Goal: Task Accomplishment & Management: Manage account settings

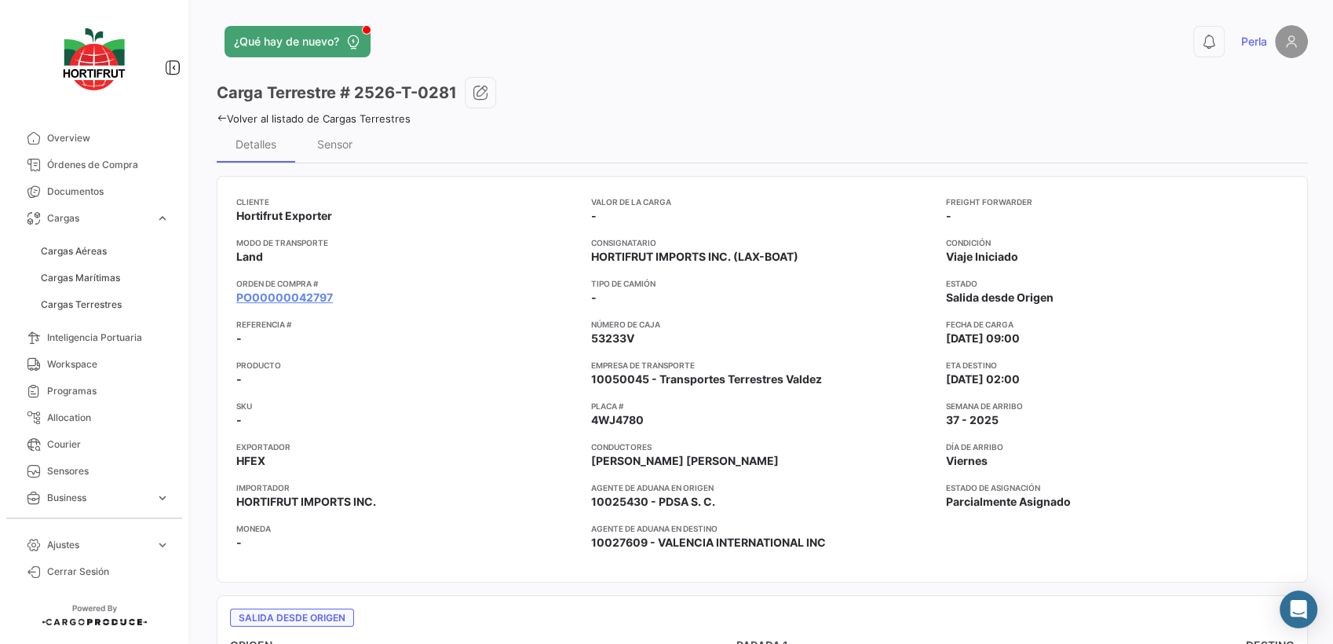
click at [220, 115] on icon at bounding box center [222, 118] width 10 height 10
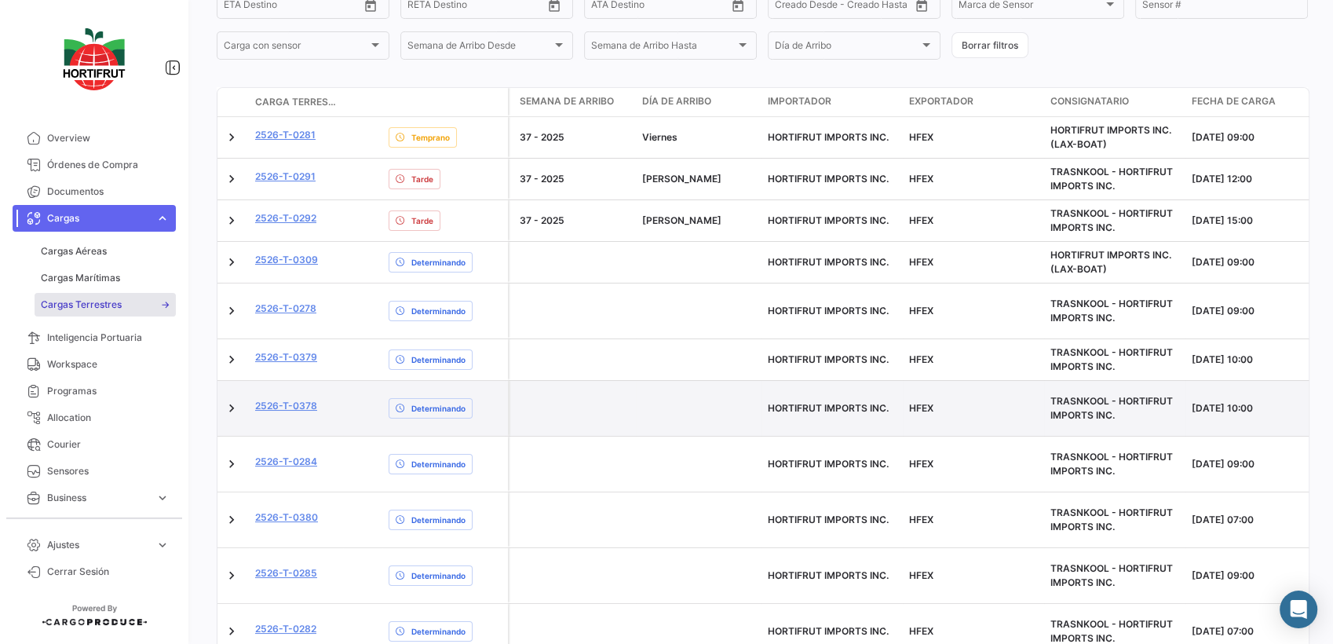
scroll to position [343, 0]
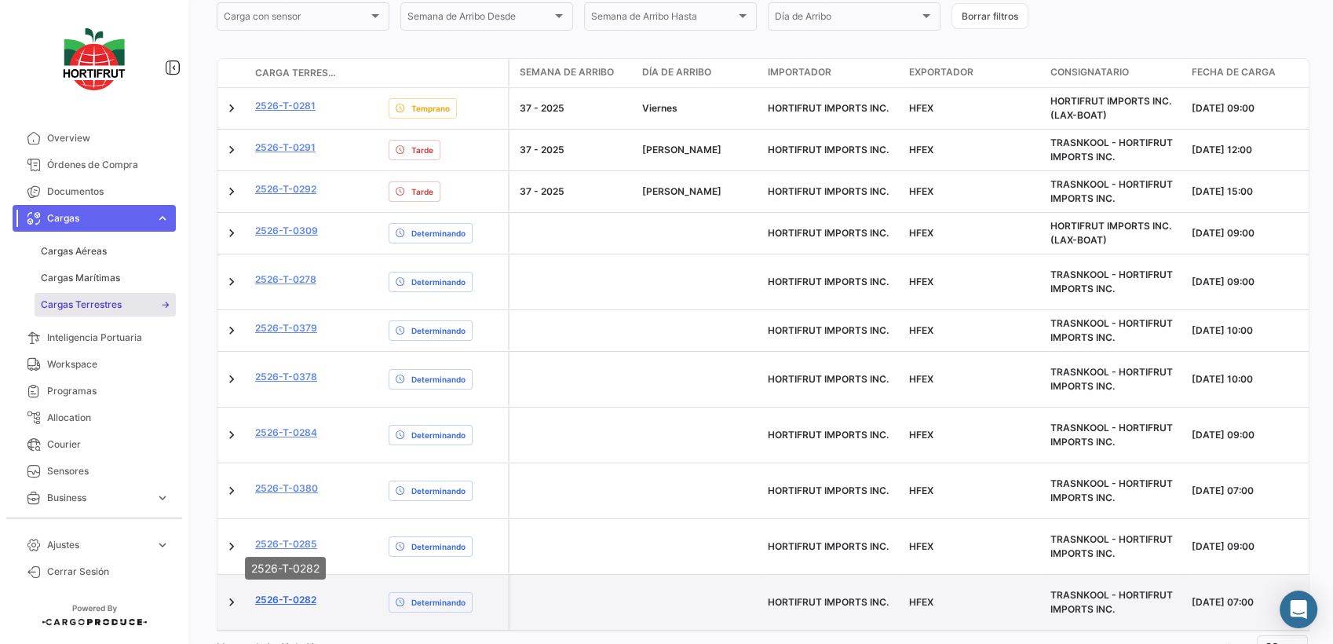
click at [302, 593] on link "2526-T-0282" at bounding box center [285, 600] width 61 height 14
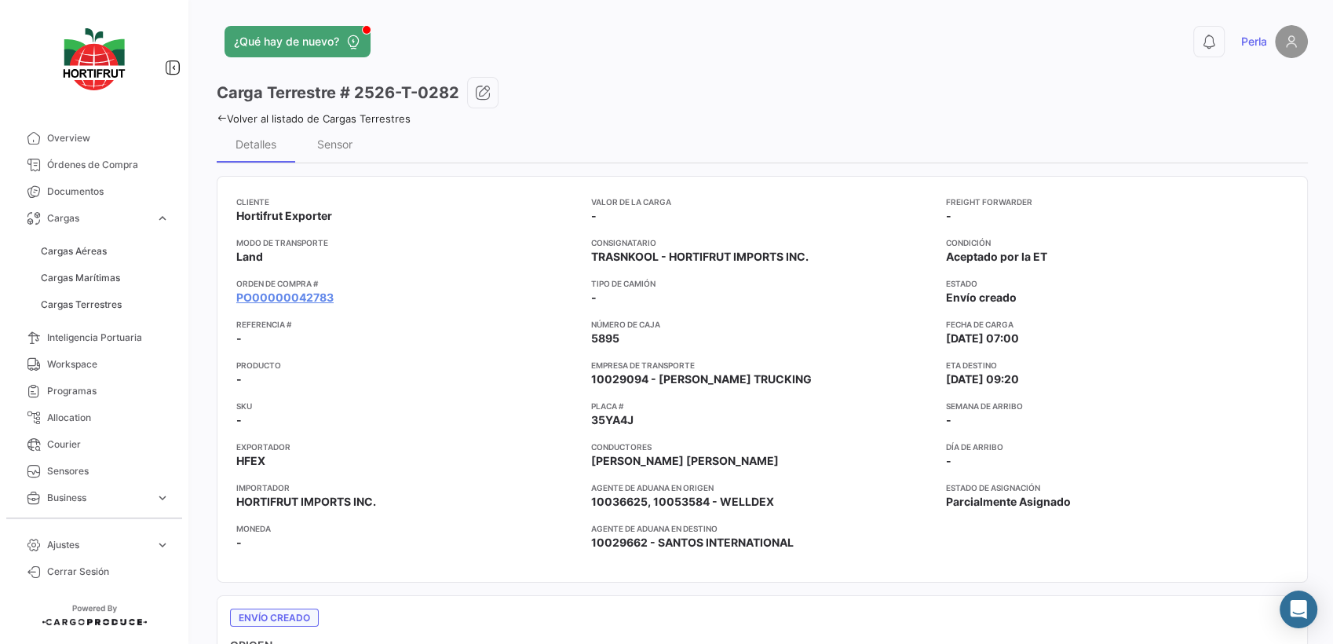
drag, startPoint x: 224, startPoint y: 114, endPoint x: 742, endPoint y: 642, distance: 739.8
click at [223, 114] on icon at bounding box center [222, 118] width 10 height 10
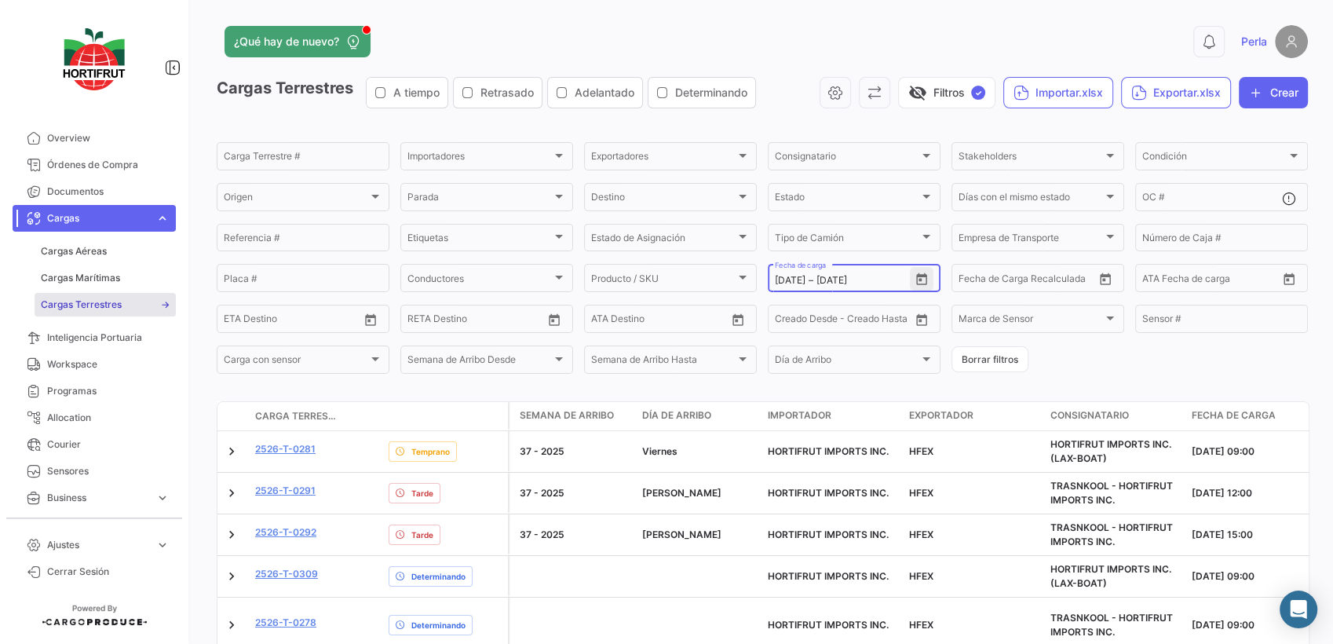
click at [911, 289] on button "Open calendar" at bounding box center [922, 279] width 24 height 24
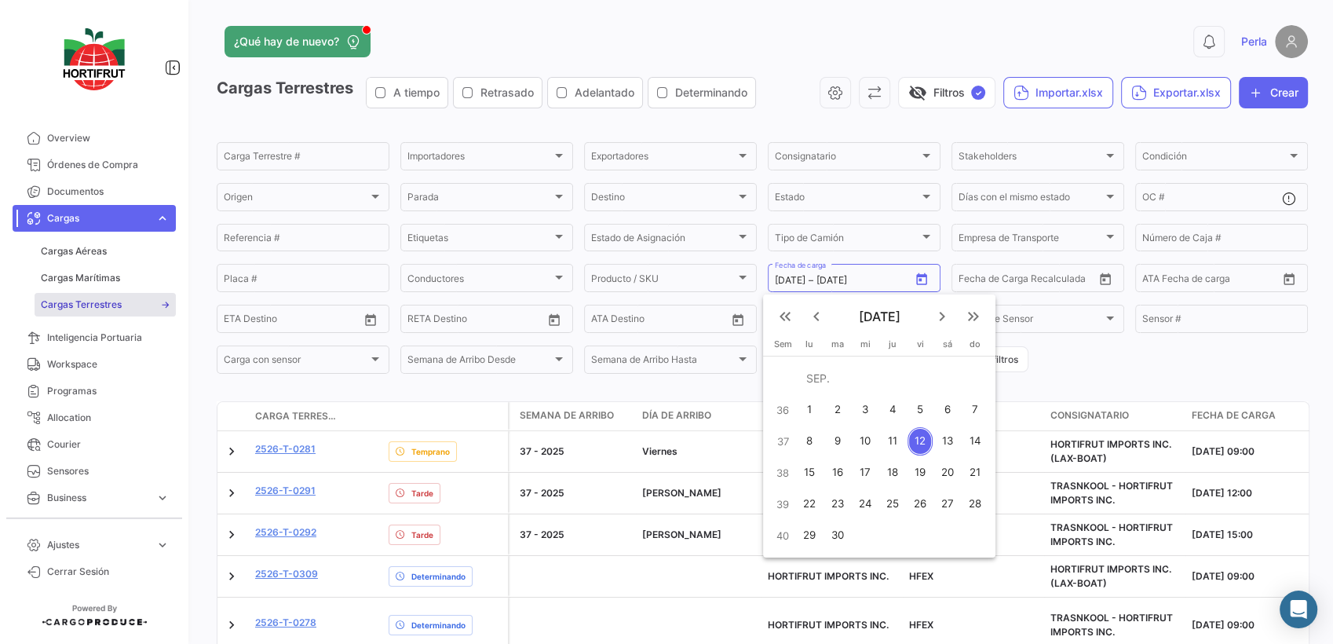
click at [819, 311] on mat-icon "keyboard_arrow_left" at bounding box center [816, 316] width 19 height 19
click at [844, 412] on div "1" at bounding box center [837, 410] width 25 height 28
type input "[DATE]"
click at [942, 317] on mat-icon "keyboard_arrow_right" at bounding box center [941, 316] width 19 height 19
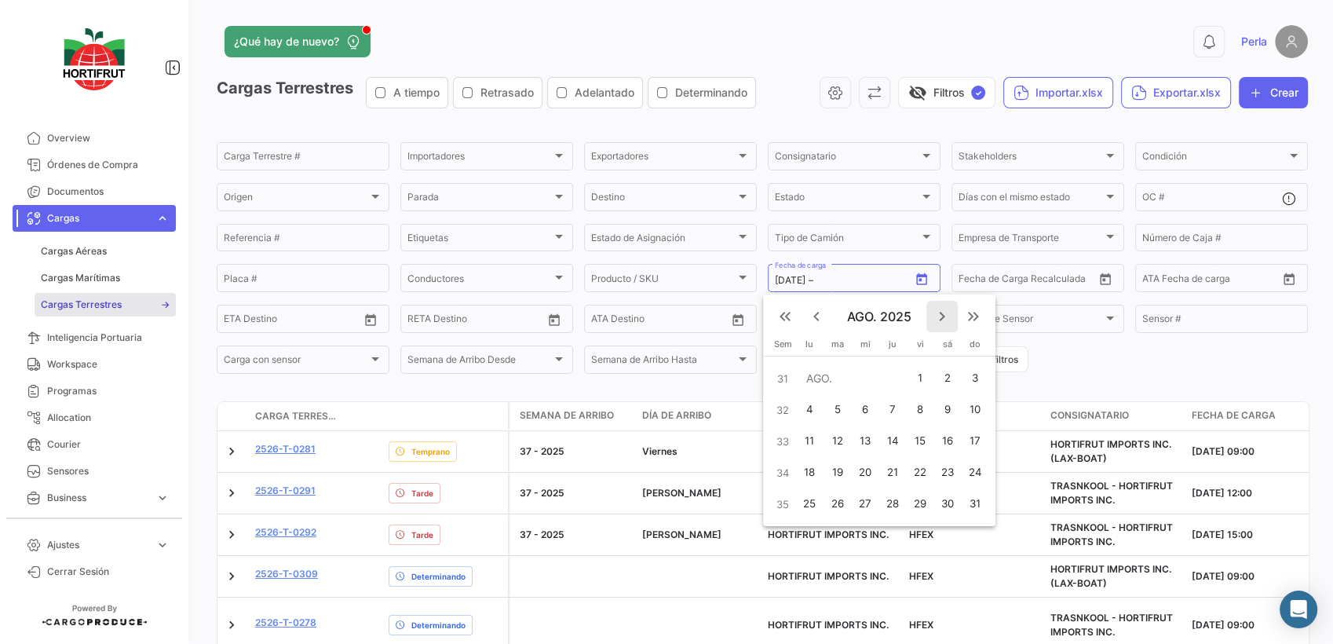
click at [942, 317] on mat-icon "keyboard_arrow_right" at bounding box center [941, 316] width 19 height 19
click at [919, 440] on div "12" at bounding box center [919, 441] width 24 height 28
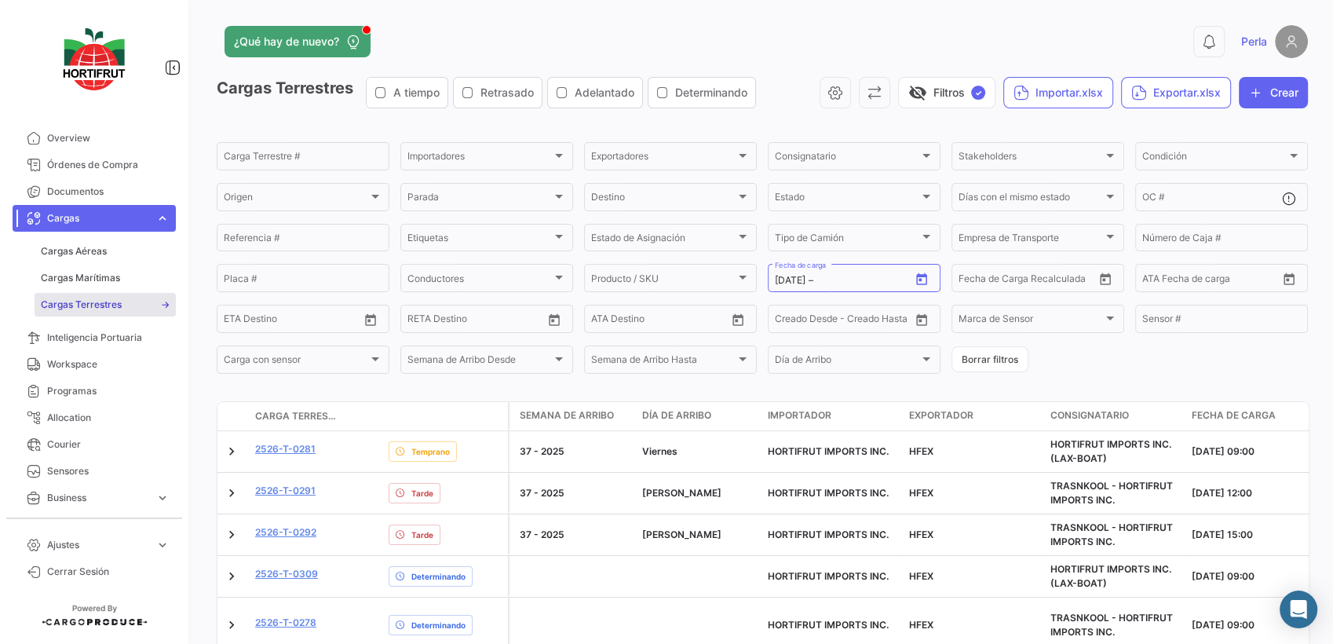
type input "[DATE]"
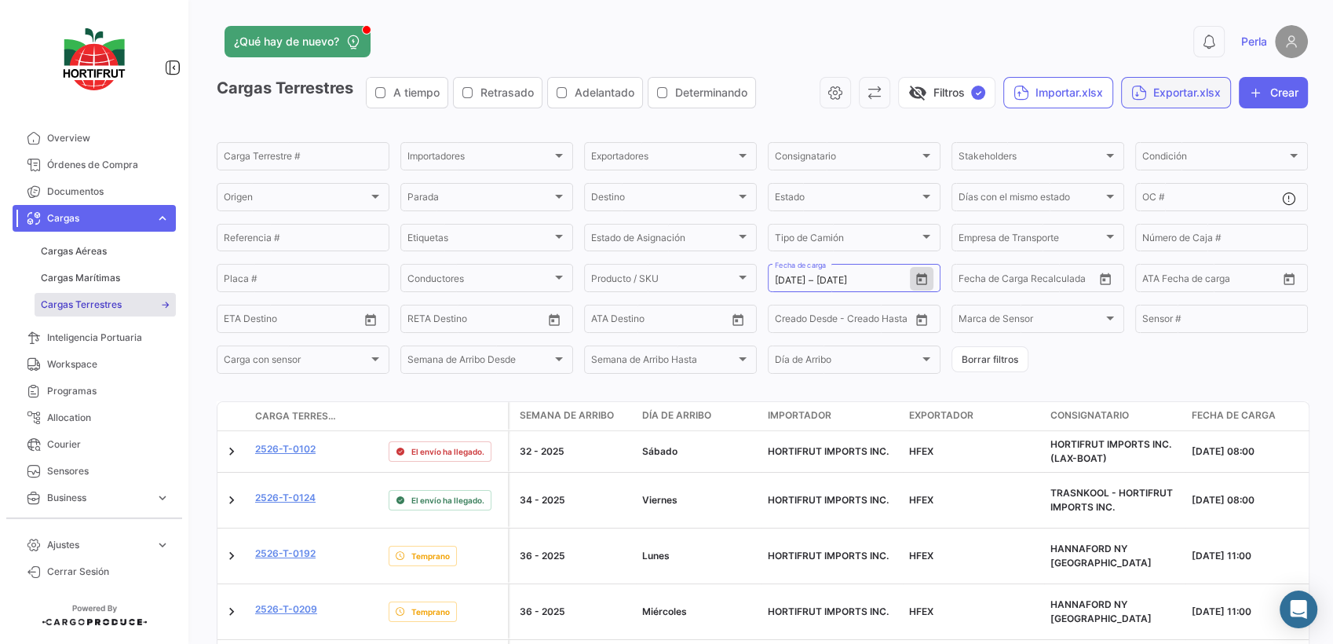
click at [1138, 99] on button "Exportar.xlsx" at bounding box center [1176, 92] width 110 height 31
click at [1140, 136] on span "Exportar Cargas" at bounding box center [1161, 131] width 85 height 13
click at [783, 25] on div "¿Qué hay de nuevo? 0 Perla" at bounding box center [762, 41] width 1091 height 33
click at [1168, 154] on span "Condición" at bounding box center [1214, 158] width 144 height 11
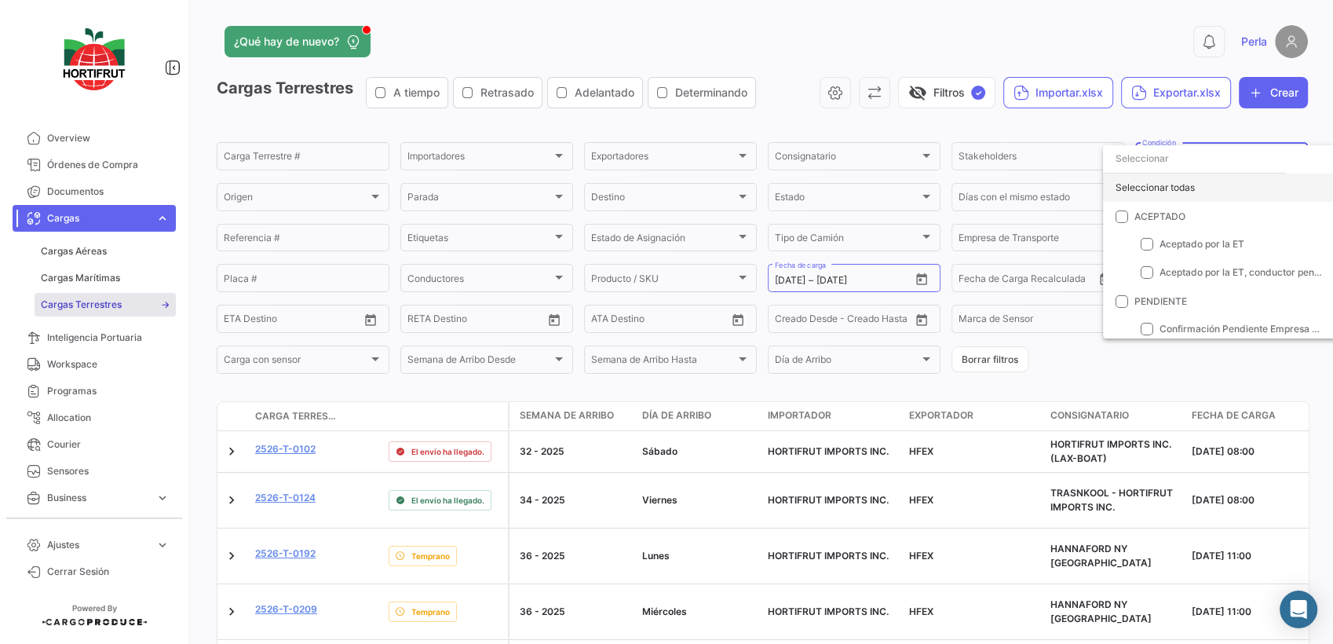
click at [1138, 193] on div "Seleccionar todas" at bounding box center [1219, 187] width 233 height 28
checkbox input "true"
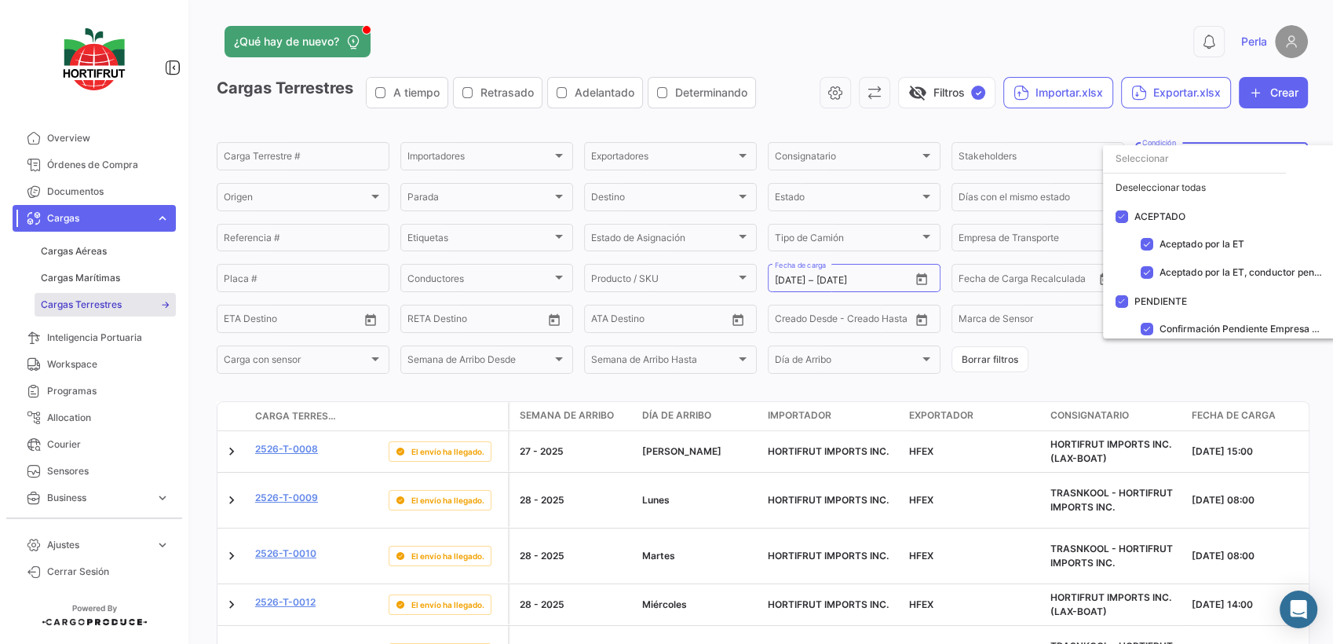
click at [1064, 374] on div at bounding box center [666, 322] width 1333 height 644
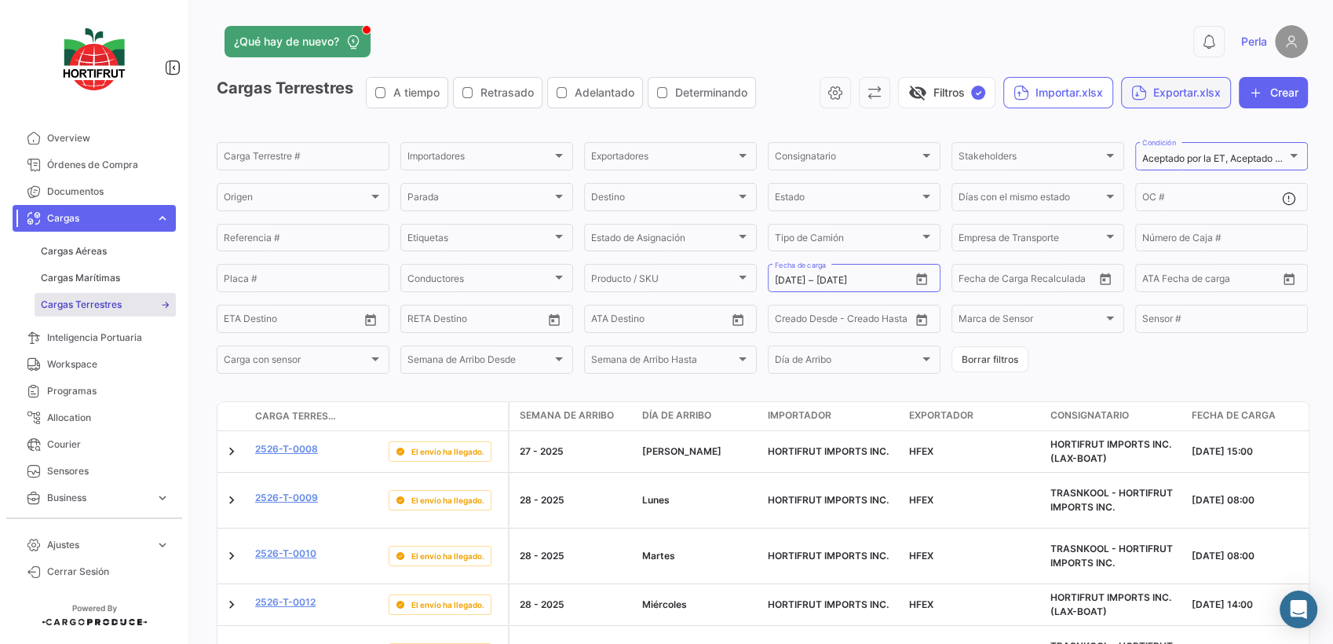
click at [1147, 100] on button "Exportar.xlsx" at bounding box center [1176, 92] width 110 height 31
click at [1141, 133] on span "Exportar Cargas" at bounding box center [1161, 131] width 85 height 13
click at [1005, 364] on button "Borrar filtros" at bounding box center [989, 359] width 77 height 26
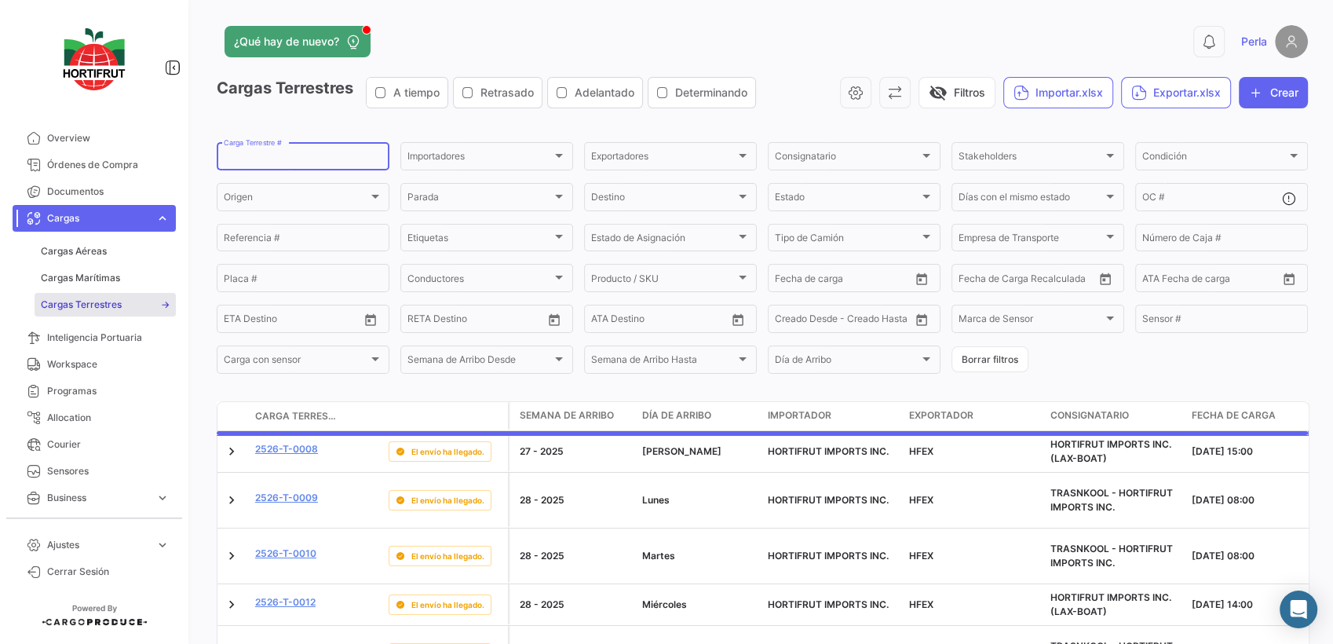
click at [269, 160] on input "Carga Terrestre #" at bounding box center [303, 158] width 159 height 11
paste input "2526-T-0269"
type input "2526-T-0269"
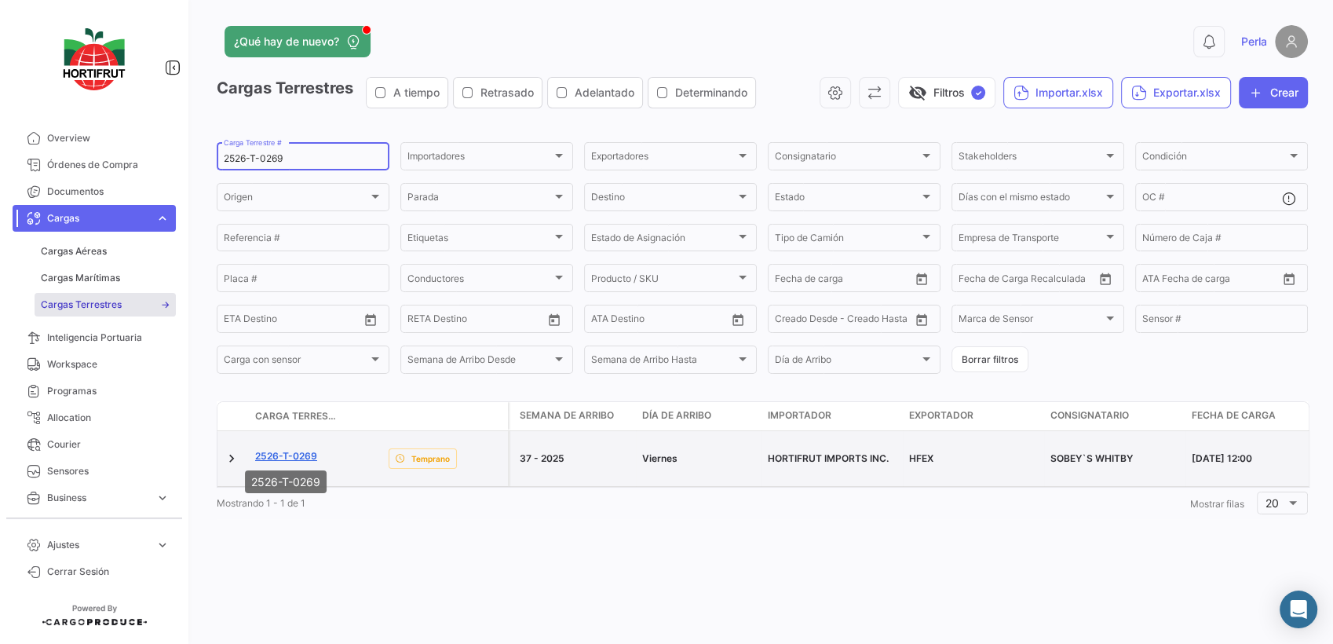
click at [305, 453] on link "2526-T-0269" at bounding box center [286, 456] width 62 height 14
